Goal: Navigation & Orientation: Find specific page/section

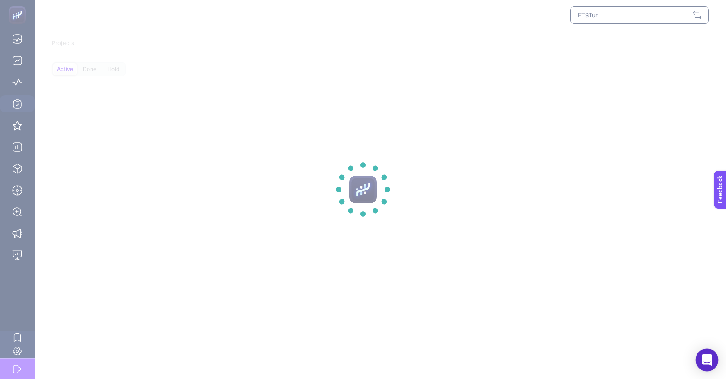
click at [711, 361] on icon "Open Intercom Messenger" at bounding box center [707, 359] width 10 height 11
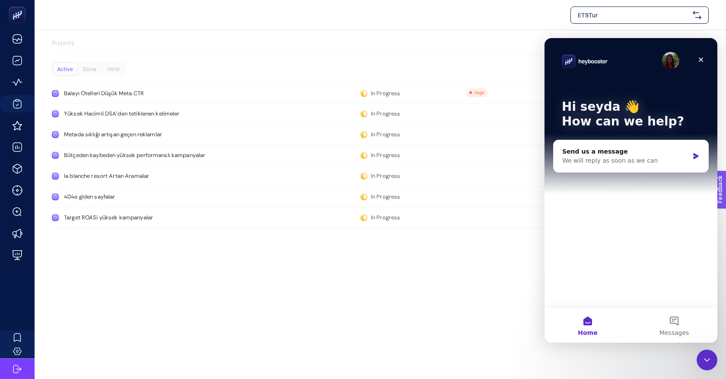
click at [498, 234] on div "Projects Active Done Hold Balayı Otelleri Düşük Meta CTR In Progress 0 30.05.20…" at bounding box center [381, 135] width 692 height 210
click at [700, 64] on div "Close" at bounding box center [701, 60] width 16 height 16
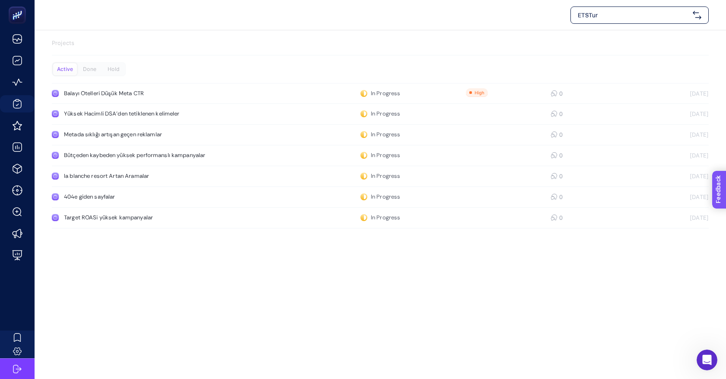
click at [726, 217] on span "Feedback" at bounding box center [731, 214] width 28 height 7
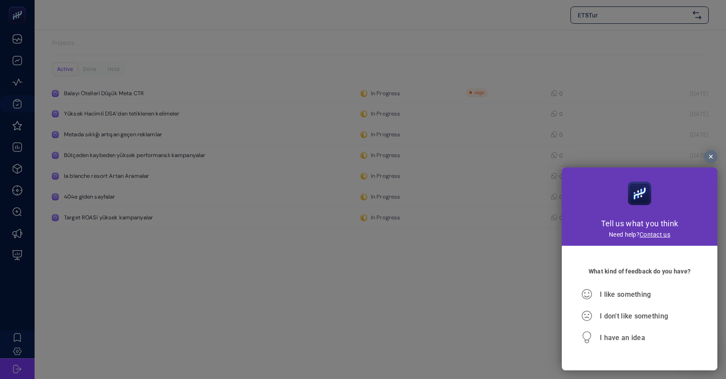
click at [713, 150] on div at bounding box center [363, 189] width 726 height 379
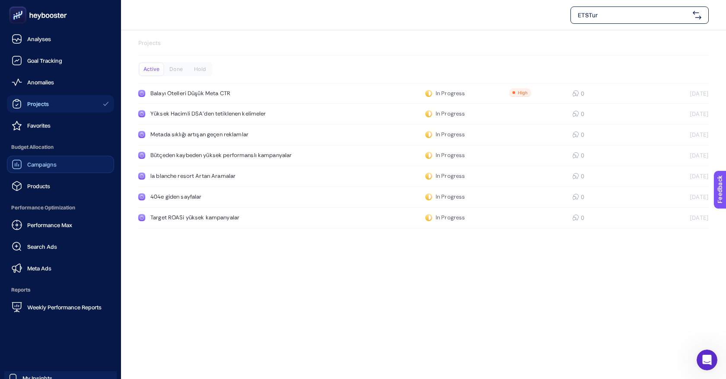
click at [46, 163] on span "Campaigns" at bounding box center [41, 164] width 29 height 7
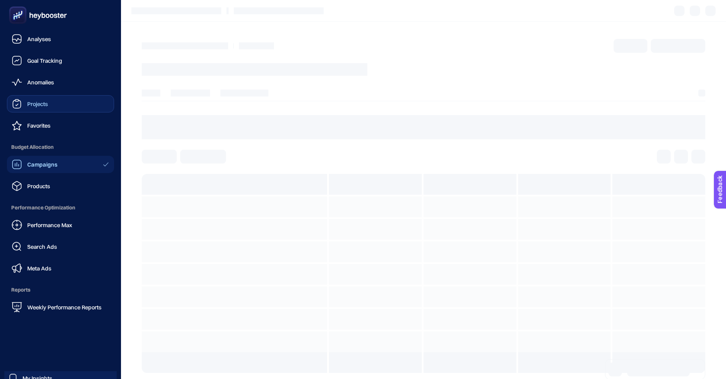
click at [33, 105] on span "Projects" at bounding box center [37, 103] width 21 height 7
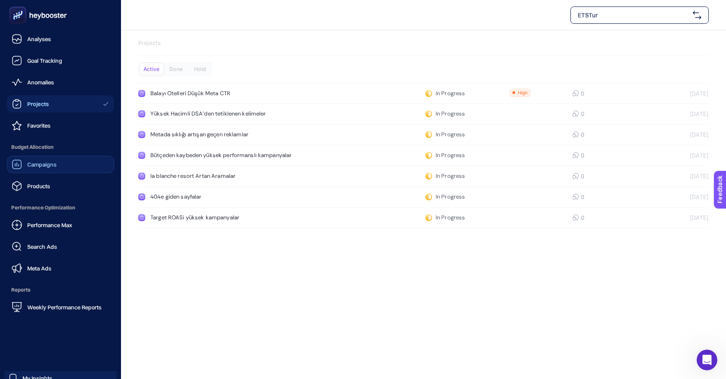
click at [25, 170] on link "Campaigns" at bounding box center [60, 164] width 107 height 17
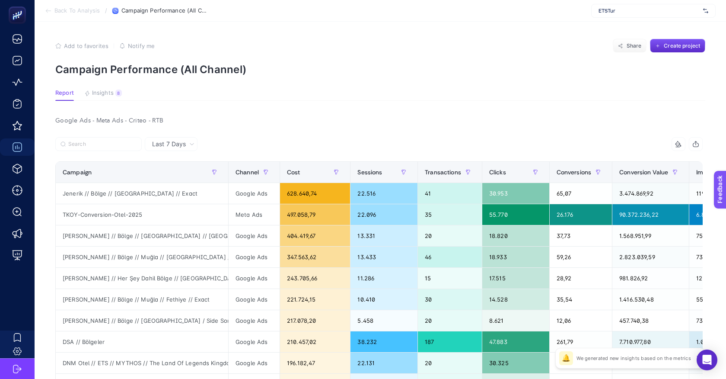
click at [635, 16] on div "ETSTur" at bounding box center [653, 11] width 124 height 14
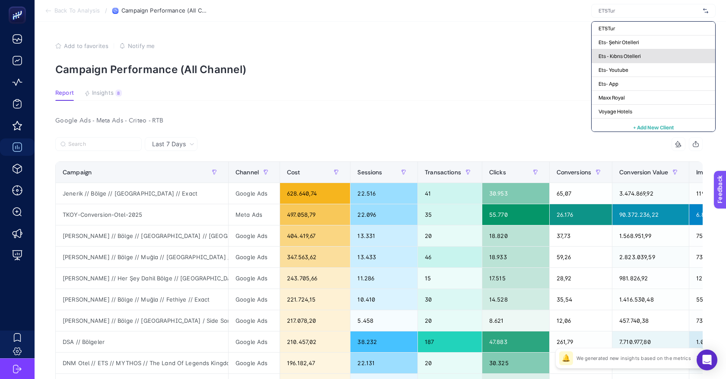
scroll to position [4, 0]
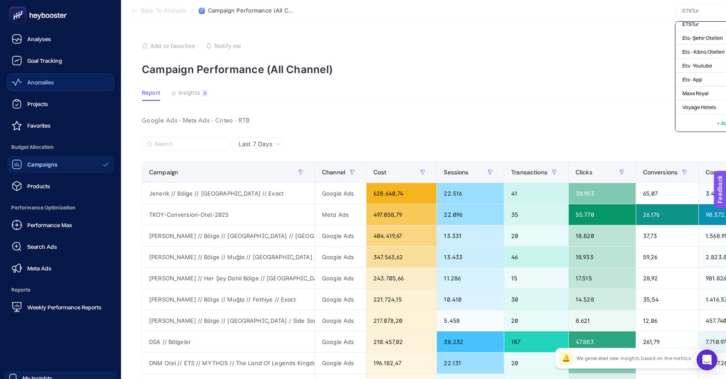
click at [41, 76] on link "Anomalies" at bounding box center [60, 81] width 107 height 17
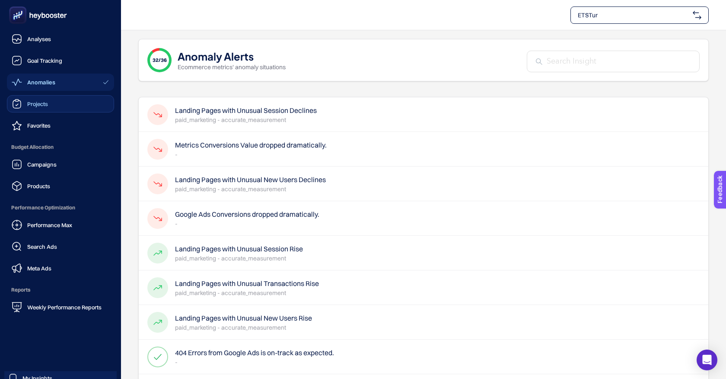
click at [41, 103] on span "Projects" at bounding box center [37, 103] width 21 height 7
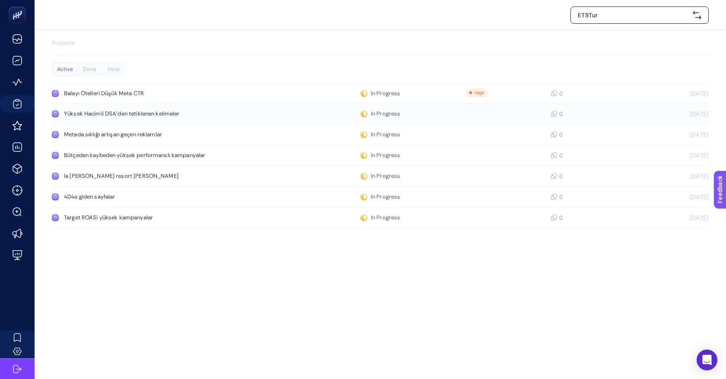
click at [144, 116] on div "Yüksek Hacimli DSA'den tetiklenen kelimeler" at bounding box center [164, 113] width 200 height 7
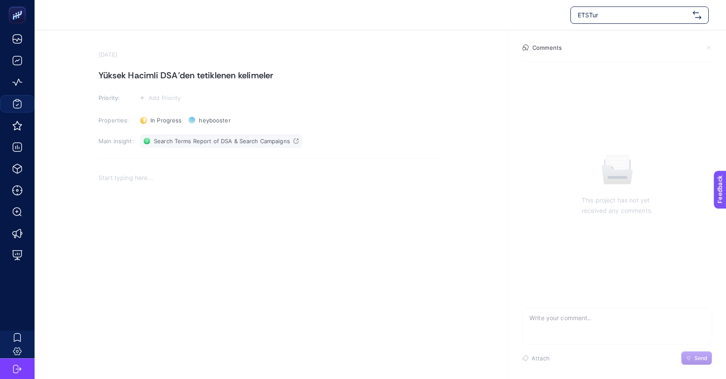
click at [170, 140] on span "Search Terms Report of DSA & Search Campaigns" at bounding box center [222, 140] width 136 height 7
